Goal: Task Accomplishment & Management: Use online tool/utility

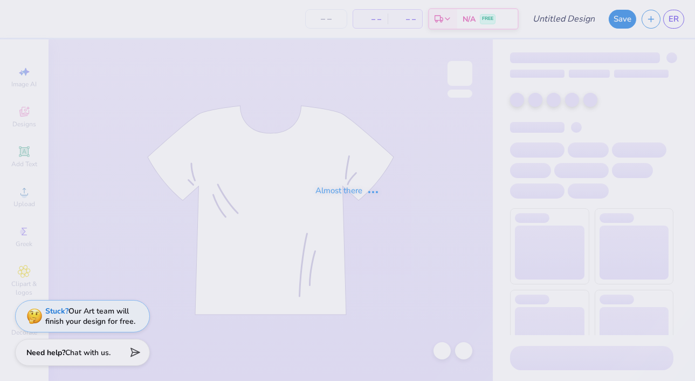
type input "fall retreat 2025"
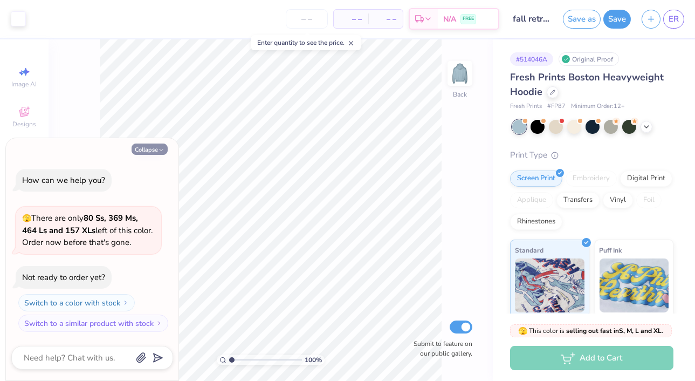
click at [157, 150] on button "Collapse" at bounding box center [150, 148] width 36 height 11
type textarea "x"
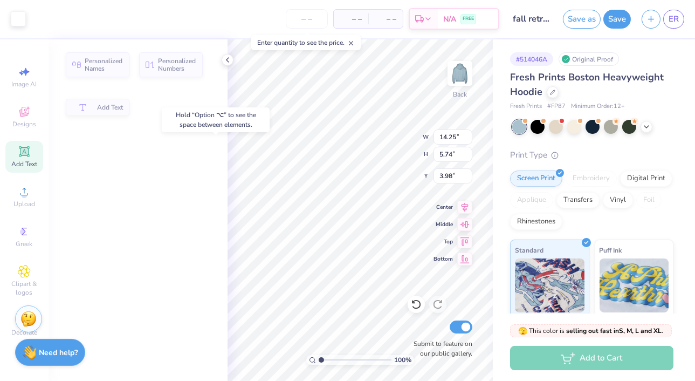
type input "3.88"
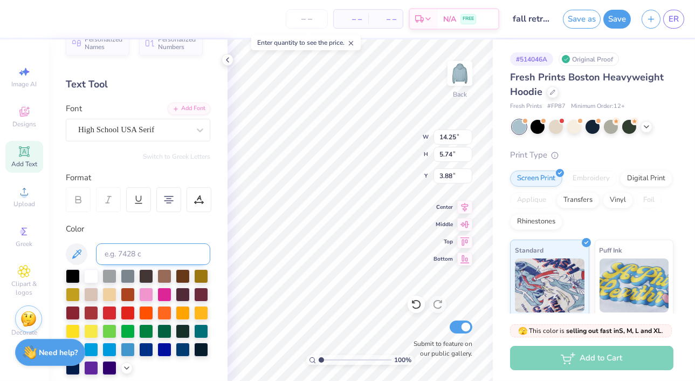
scroll to position [25, 0]
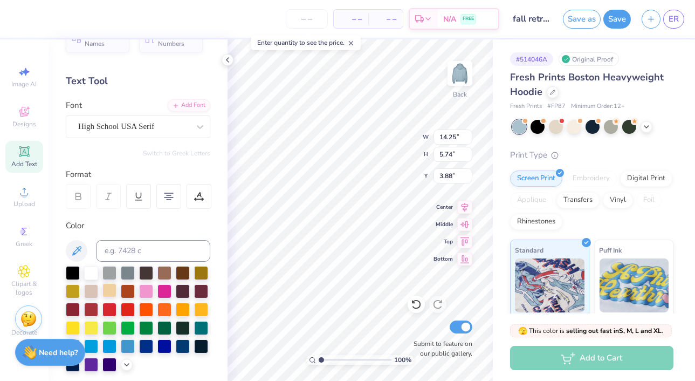
click at [113, 291] on div at bounding box center [109, 290] width 14 height 14
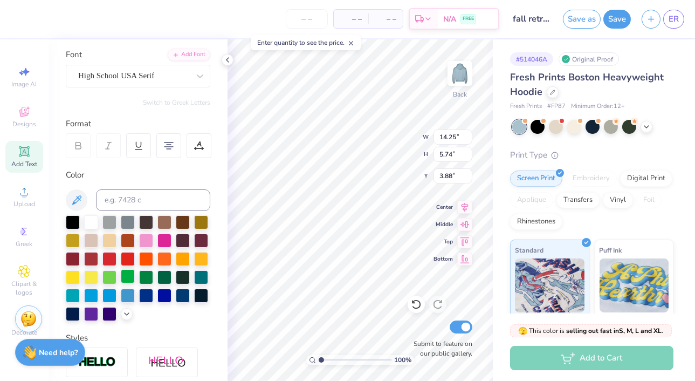
scroll to position [79, 0]
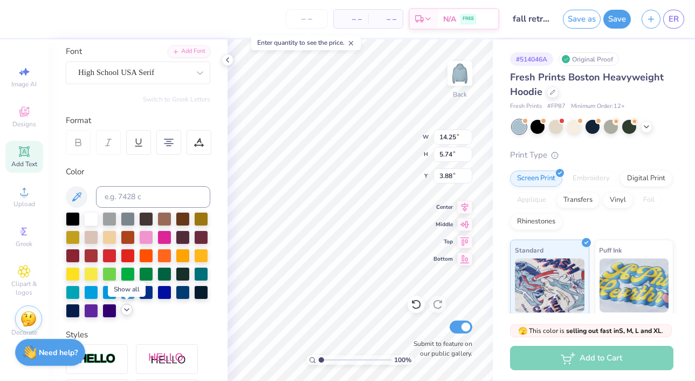
click at [125, 312] on icon at bounding box center [126, 309] width 9 height 9
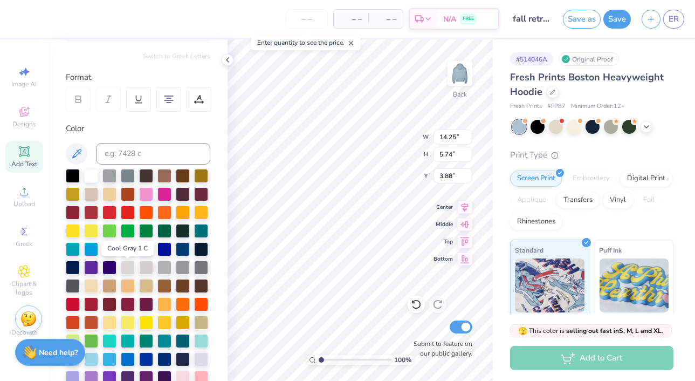
scroll to position [124, 0]
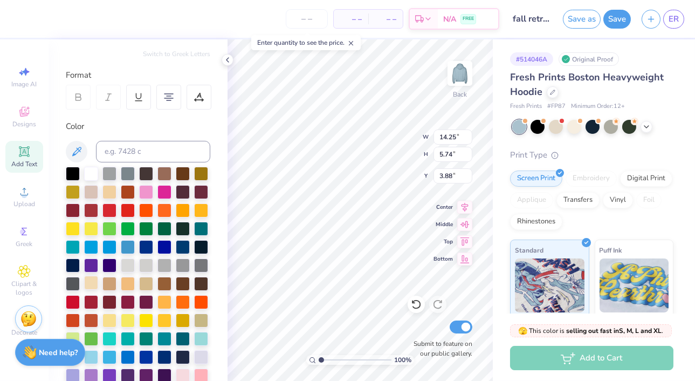
click at [93, 282] on div at bounding box center [91, 282] width 14 height 14
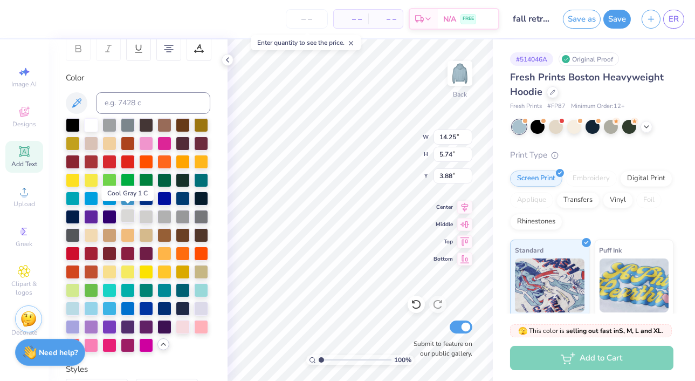
scroll to position [165, 0]
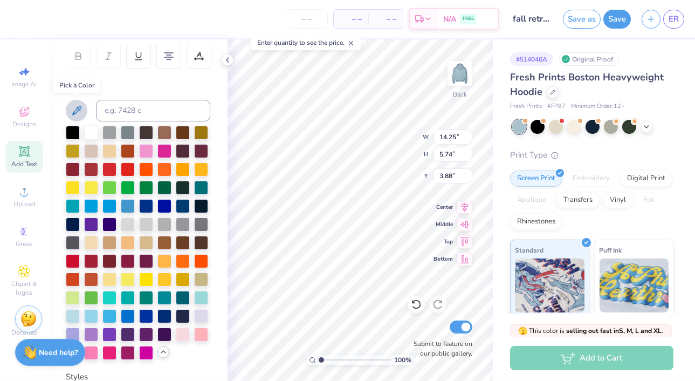
click at [72, 113] on icon at bounding box center [76, 110] width 13 height 13
click at [75, 120] on button at bounding box center [77, 111] width 22 height 22
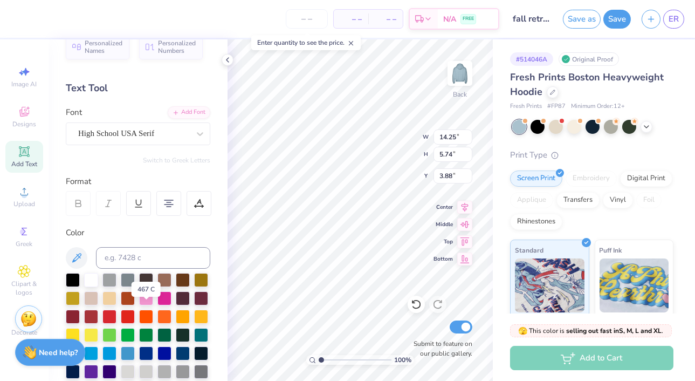
scroll to position [0, 0]
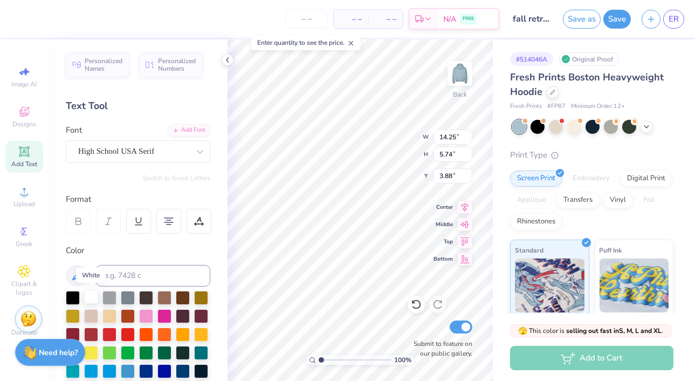
click at [94, 295] on div at bounding box center [91, 296] width 14 height 14
click at [208, 244] on div "Color" at bounding box center [138, 250] width 144 height 12
click at [648, 127] on icon at bounding box center [646, 125] width 9 height 9
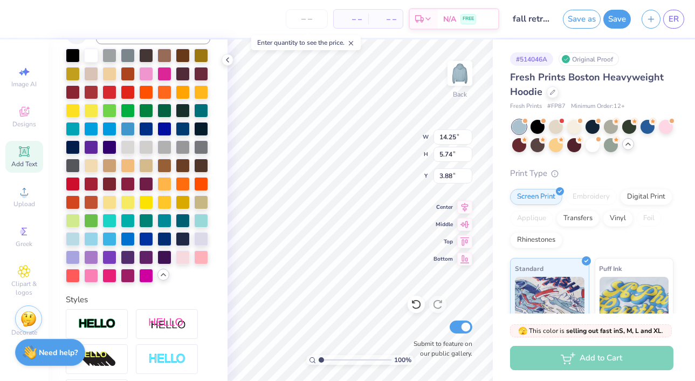
scroll to position [374, 0]
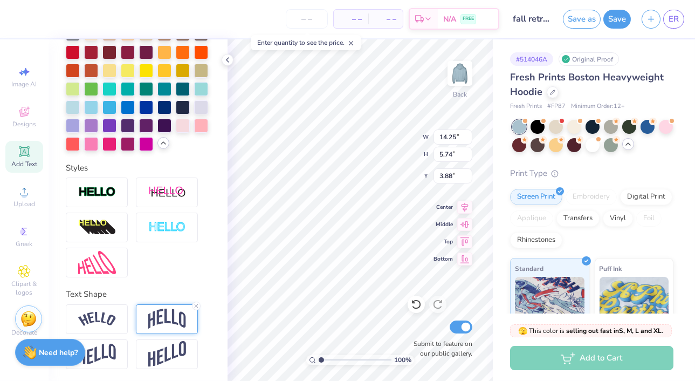
click at [160, 314] on img at bounding box center [167, 318] width 38 height 20
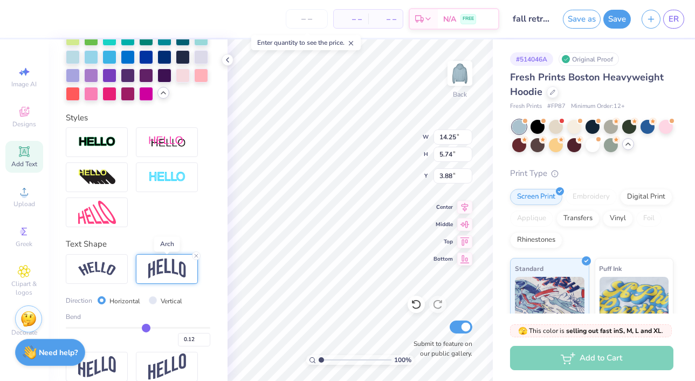
scroll to position [427, 0]
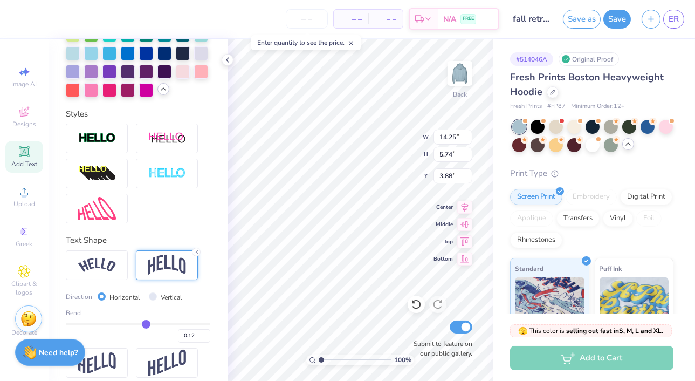
type input "0.11"
type input "0.12"
type input "0.13"
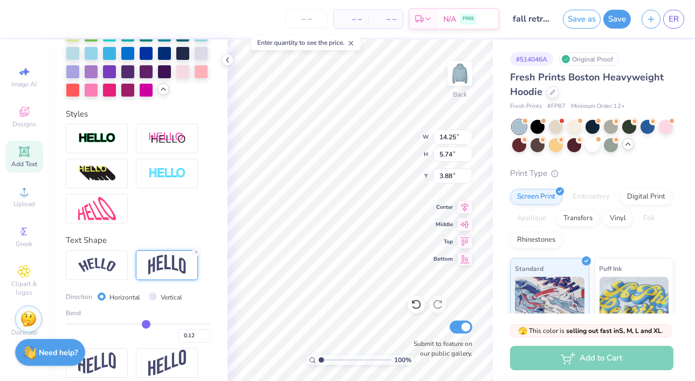
type input "0.13"
type input "0.14"
click at [148, 323] on input "range" at bounding box center [138, 324] width 144 height 2
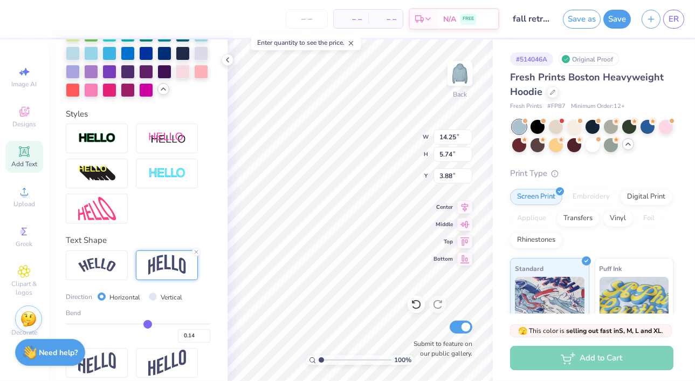
type input "5.85"
type input "3.82"
type input "0.15"
type input "0.16"
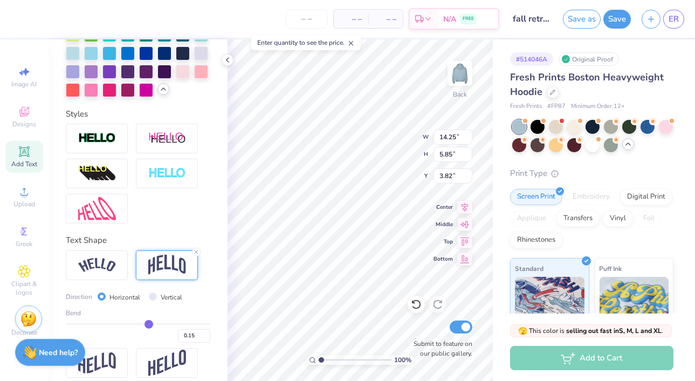
type input "0.16"
type input "0.17"
type input "0.18"
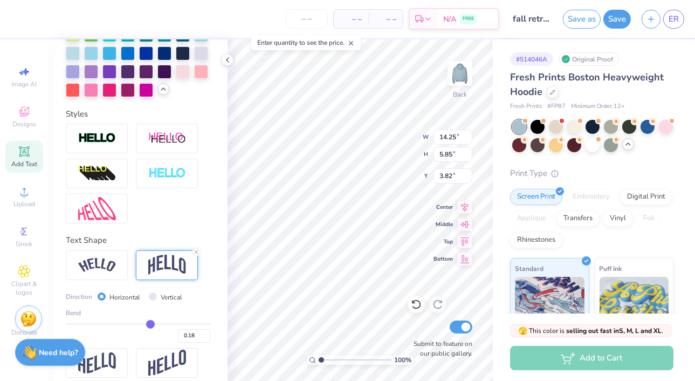
type input "0.18"
click at [150, 323] on input "range" at bounding box center [138, 324] width 144 height 2
type input "6.08"
type input "3.71"
type input "0.2"
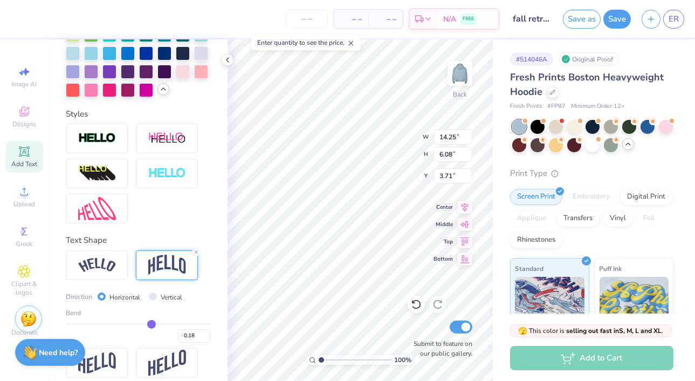
type input "0.20"
type input "0.21"
type input "0.22"
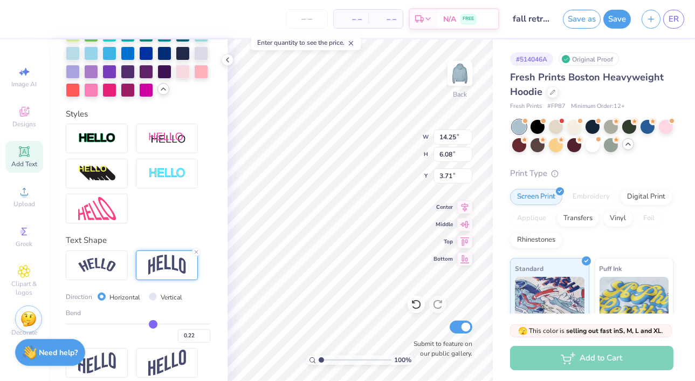
type input "0.23"
type input "0.24"
type input "0.25"
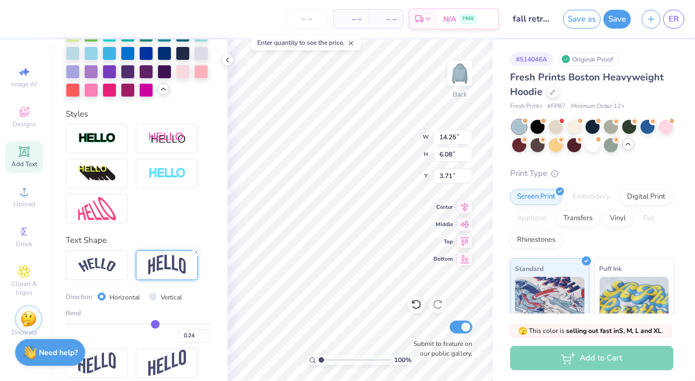
type input "0.25"
click at [154, 323] on input "range" at bounding box center [138, 324] width 144 height 2
type input "6.48"
type input "3.51"
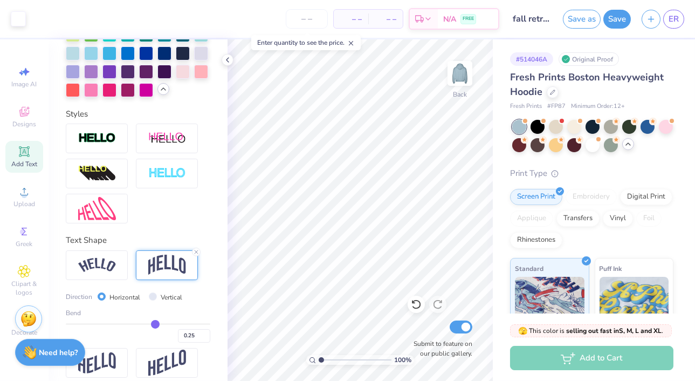
type input "0.24"
type input "0.23"
type input "0.21"
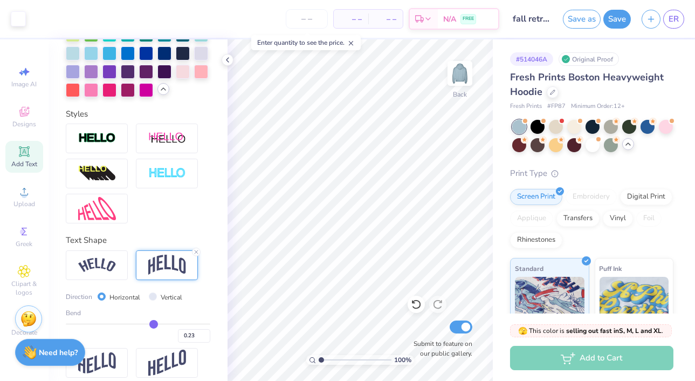
type input "0.21"
type input "0.2"
type input "0.20"
type input "0.2"
click at [151, 323] on input "range" at bounding box center [138, 324] width 144 height 2
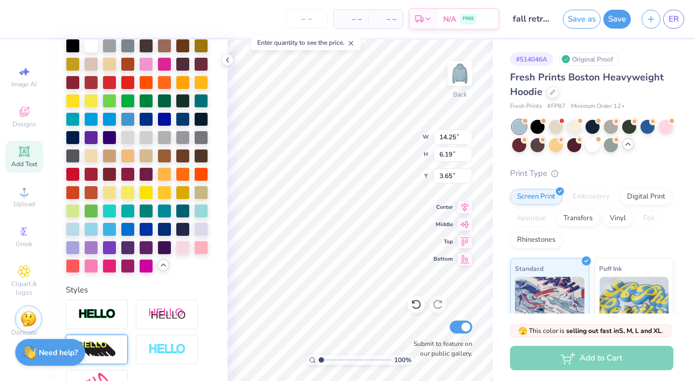
scroll to position [0, 0]
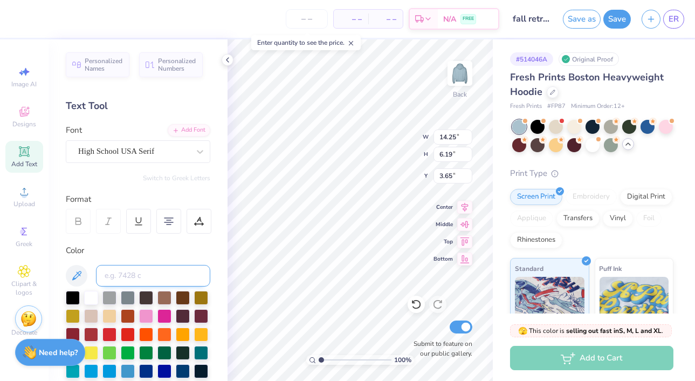
click at [140, 277] on input at bounding box center [153, 276] width 114 height 22
type input "f"
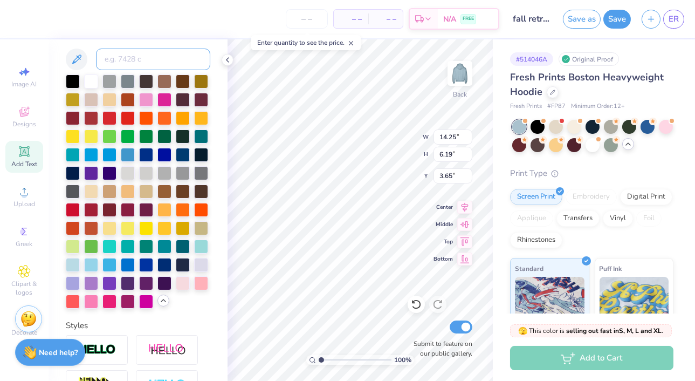
scroll to position [218, 0]
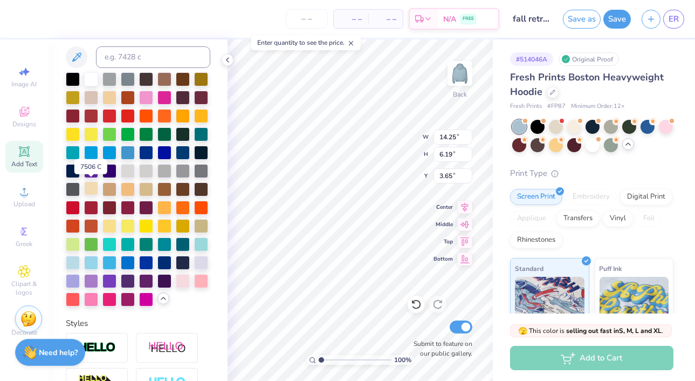
click at [91, 191] on div at bounding box center [91, 188] width 14 height 14
click at [145, 190] on div at bounding box center [146, 188] width 14 height 14
click at [106, 93] on div at bounding box center [109, 96] width 14 height 14
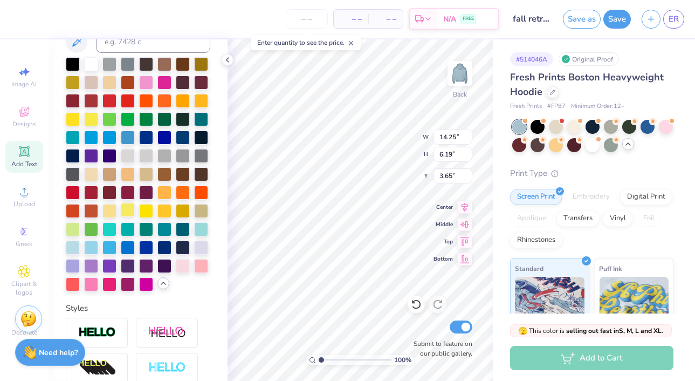
scroll to position [263, 0]
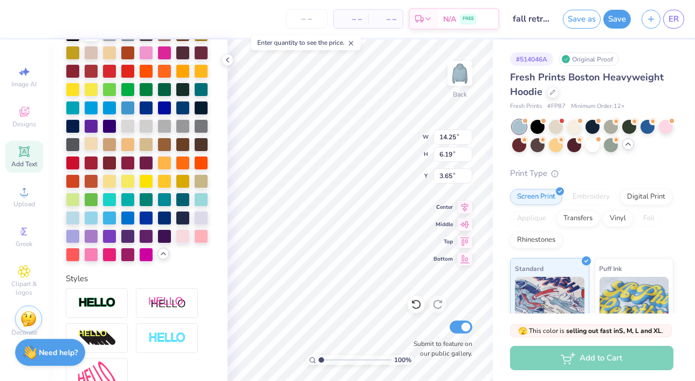
click at [89, 140] on div at bounding box center [91, 143] width 14 height 14
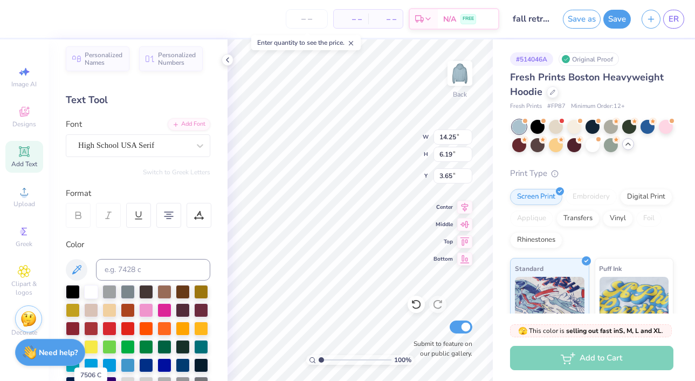
scroll to position [0, 0]
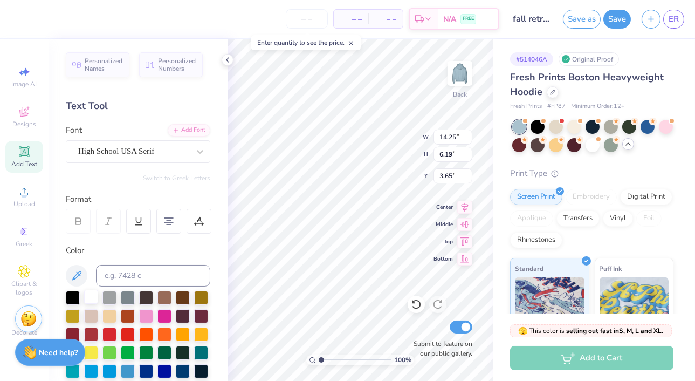
click at [92, 297] on div at bounding box center [91, 296] width 14 height 14
